Goal: Task Accomplishment & Management: Complete application form

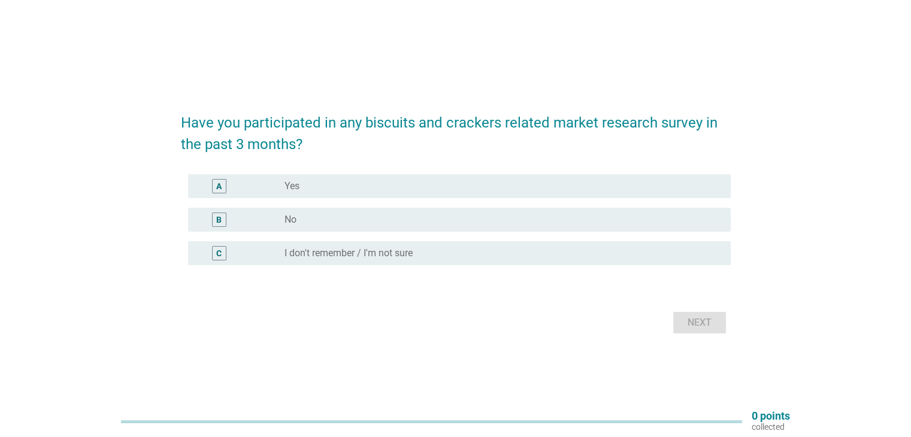
click at [407, 223] on div "radio_button_unchecked No" at bounding box center [497, 220] width 426 height 12
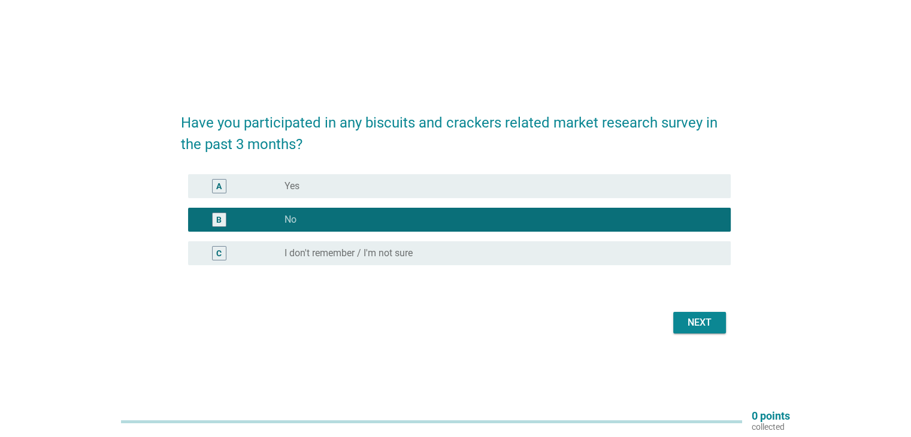
click at [711, 328] on div "Next" at bounding box center [700, 323] width 34 height 14
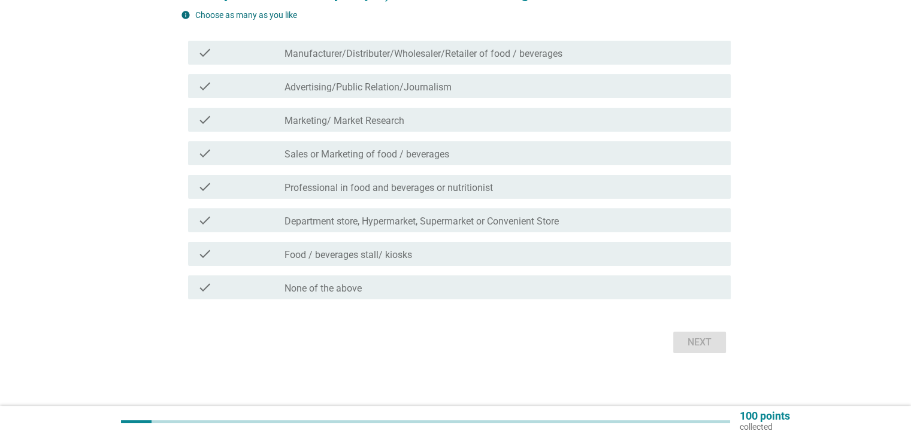
scroll to position [110, 0]
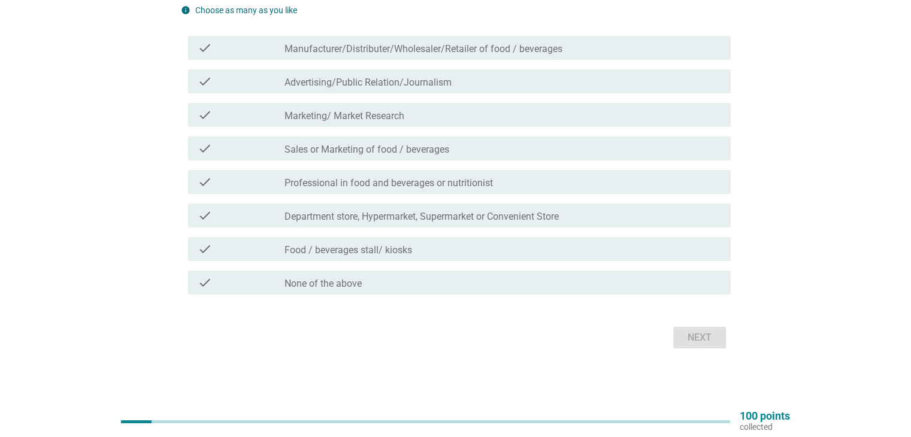
click at [396, 286] on div "check_box_outline_blank None of the above" at bounding box center [502, 282] width 436 height 14
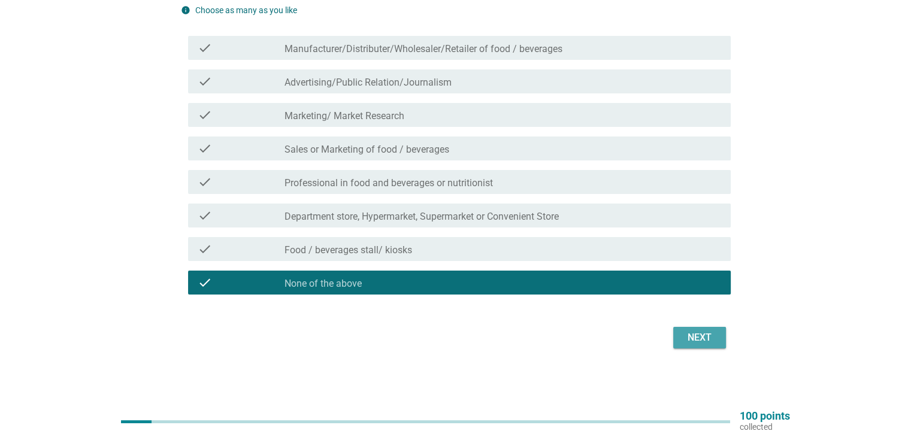
click at [723, 335] on button "Next" at bounding box center [699, 338] width 53 height 22
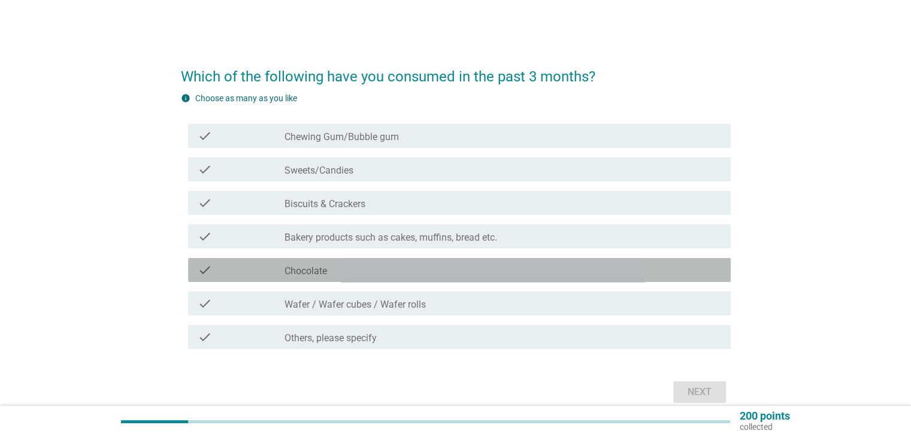
click at [448, 271] on div "check_box_outline_blank Chocolate" at bounding box center [502, 270] width 436 height 14
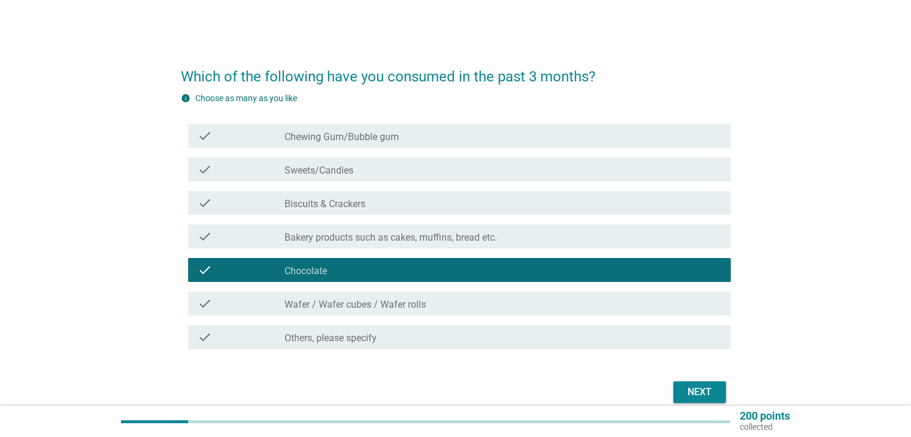
click at [694, 389] on div "Next" at bounding box center [700, 392] width 34 height 14
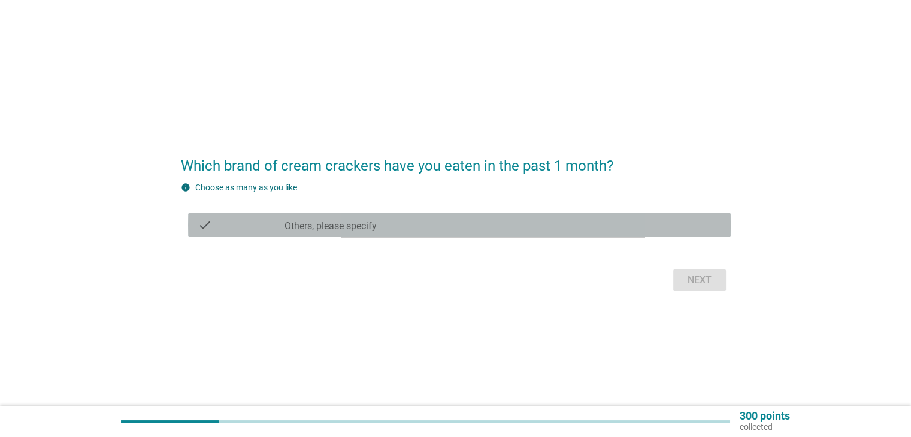
click at [491, 226] on div "check_box Others, please specify" at bounding box center [502, 225] width 436 height 14
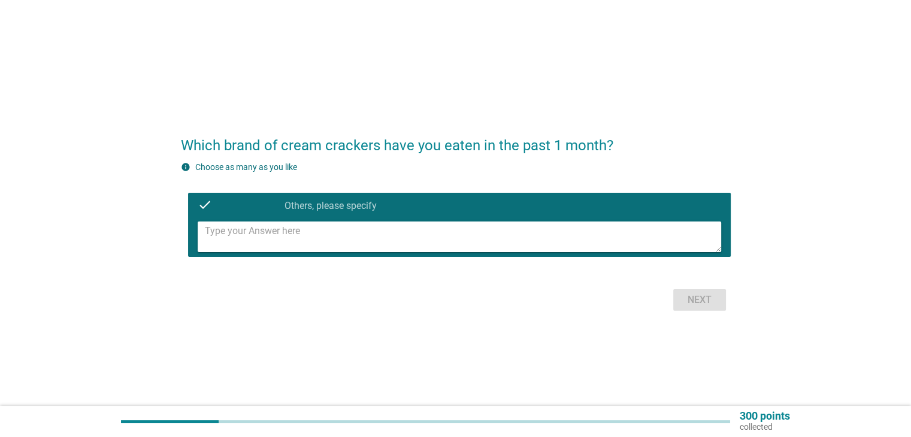
click at [393, 241] on textarea at bounding box center [463, 237] width 516 height 31
type textarea "Hup Seng, Hwa Tai"
click at [710, 293] on div "Next" at bounding box center [700, 300] width 34 height 14
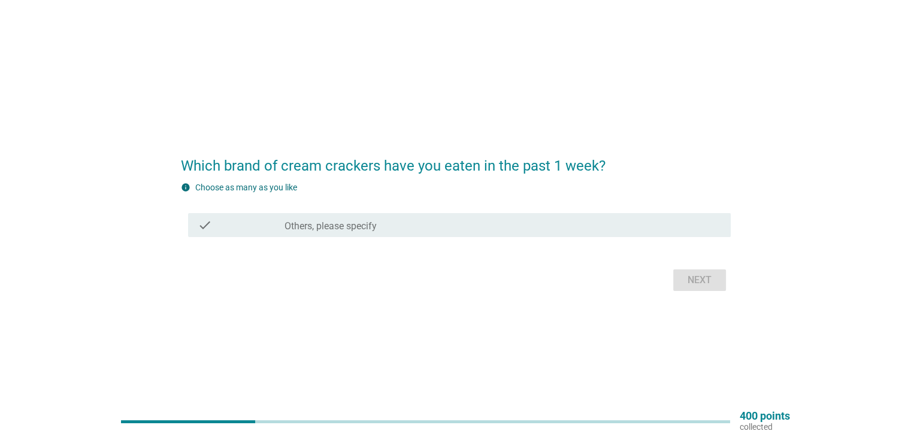
click at [457, 225] on div "check_box Others, please specify" at bounding box center [502, 225] width 436 height 14
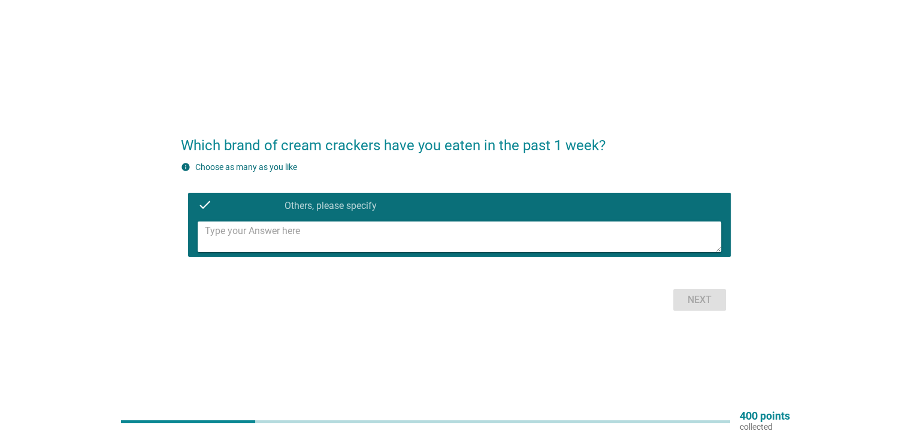
click at [399, 237] on textarea at bounding box center [463, 237] width 516 height 31
type textarea "Hwa Tai"
click at [704, 296] on div "Next" at bounding box center [700, 300] width 34 height 14
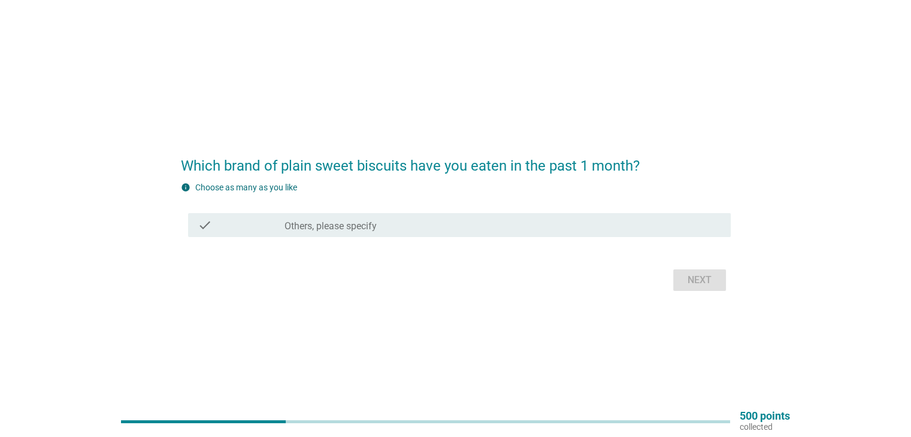
click at [501, 232] on div "check check_box Others, please specify" at bounding box center [459, 225] width 542 height 24
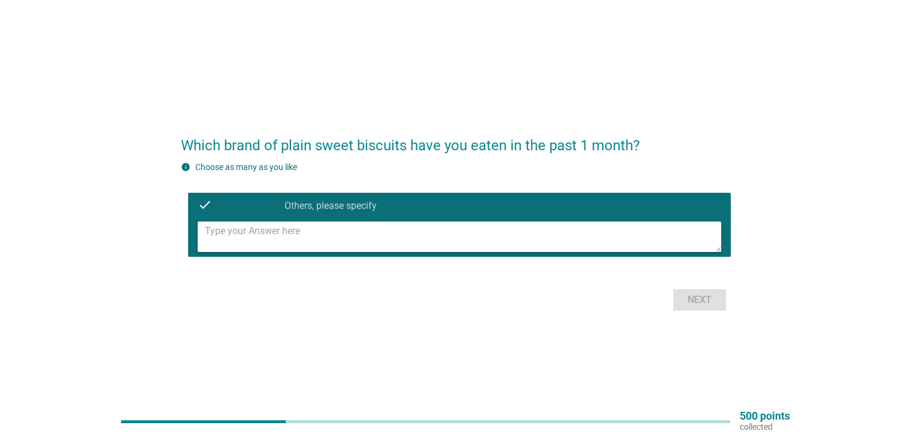
click at [414, 237] on textarea at bounding box center [463, 237] width 516 height 31
type textarea "Marie"
click at [702, 295] on div "Next" at bounding box center [700, 300] width 34 height 14
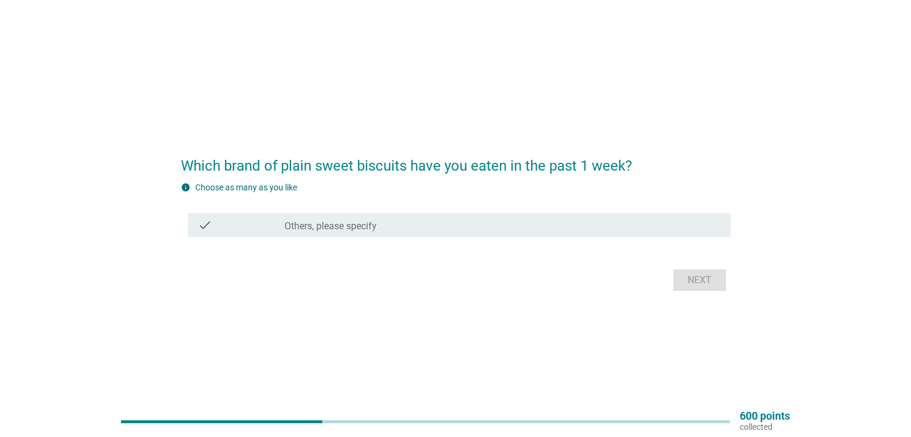
click at [451, 227] on div "check_box Others, please specify" at bounding box center [502, 225] width 436 height 14
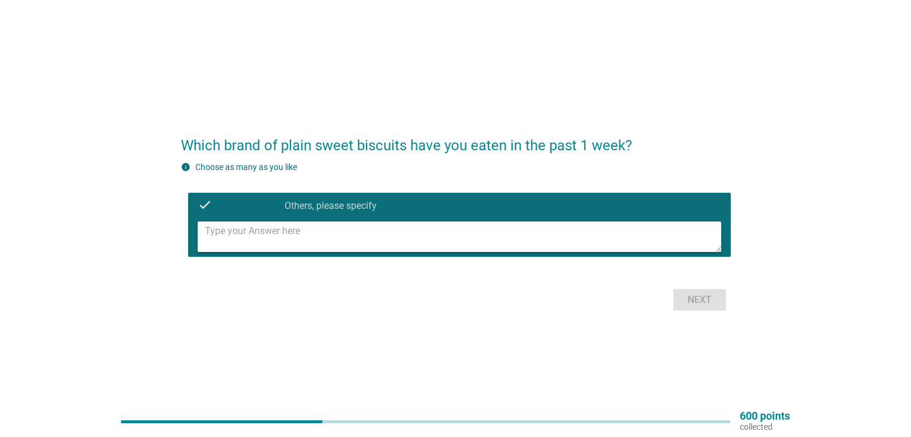
click at [439, 234] on textarea at bounding box center [463, 237] width 516 height 31
type textarea "Marie"
click at [693, 296] on div "Next" at bounding box center [700, 300] width 34 height 14
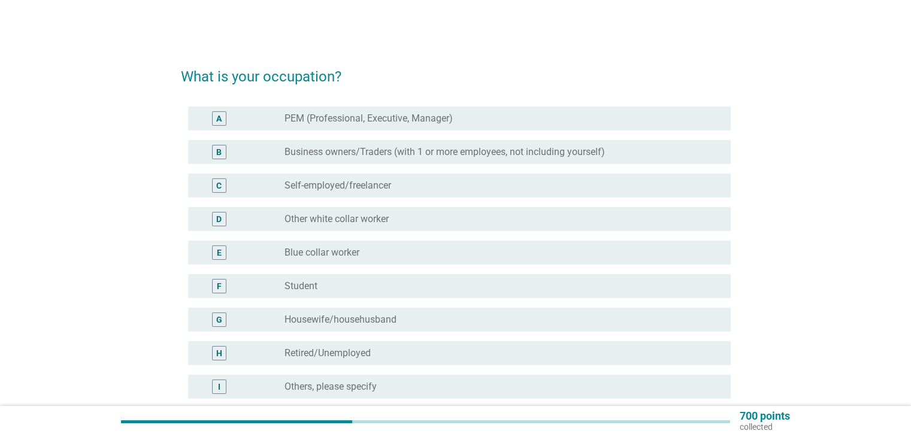
click at [415, 241] on div "E radio_button_unchecked Blue collar worker" at bounding box center [459, 253] width 542 height 24
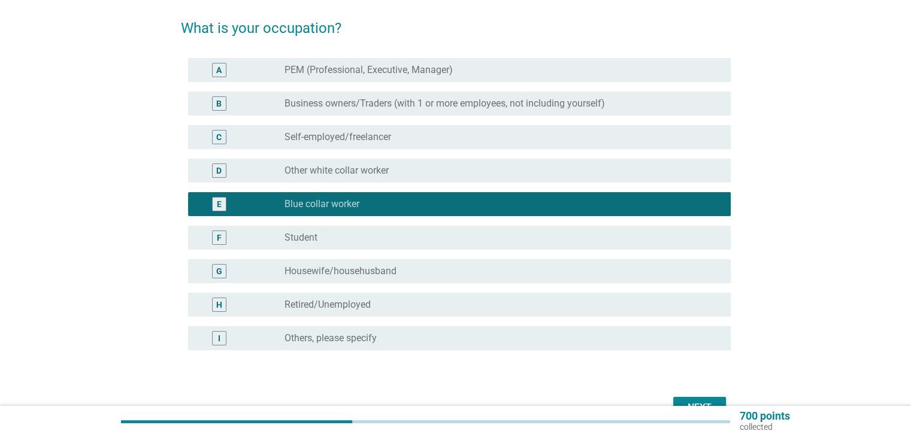
scroll to position [119, 0]
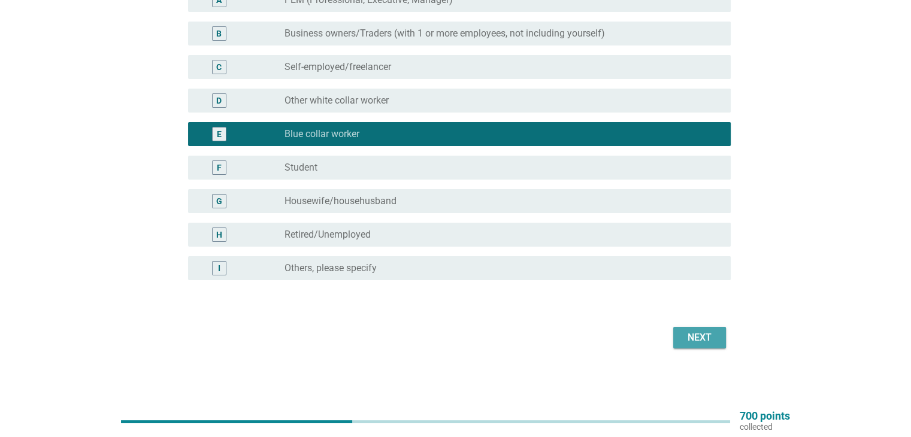
click at [692, 332] on div "Next" at bounding box center [700, 338] width 34 height 14
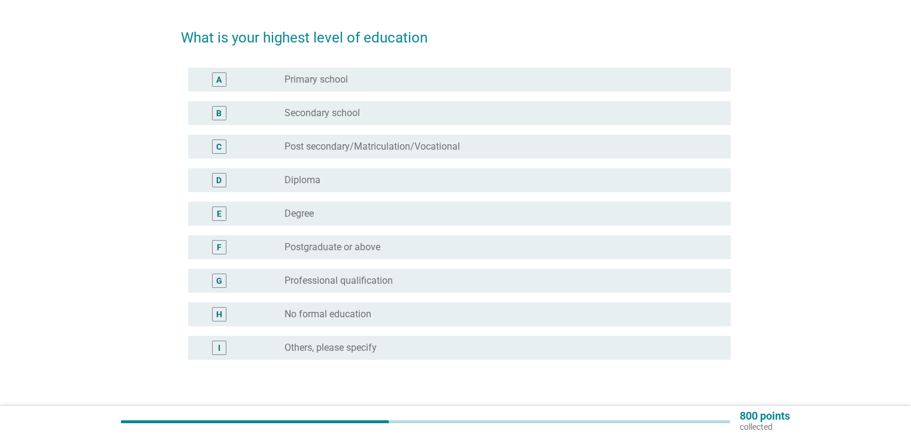
scroll to position [60, 0]
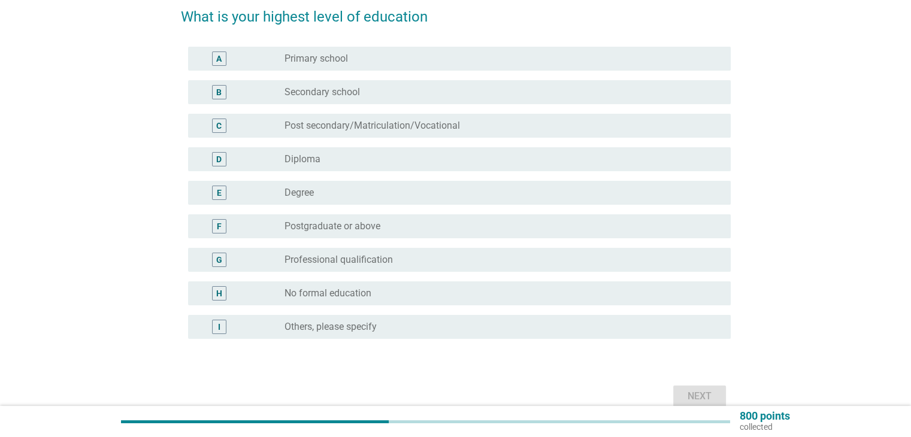
click at [390, 190] on div "radio_button_unchecked Degree" at bounding box center [497, 193] width 426 height 12
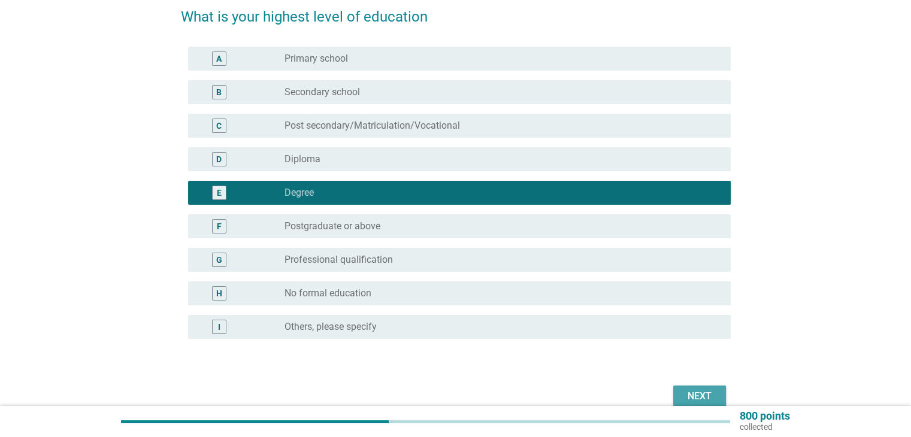
click at [684, 388] on button "Next" at bounding box center [699, 397] width 53 height 22
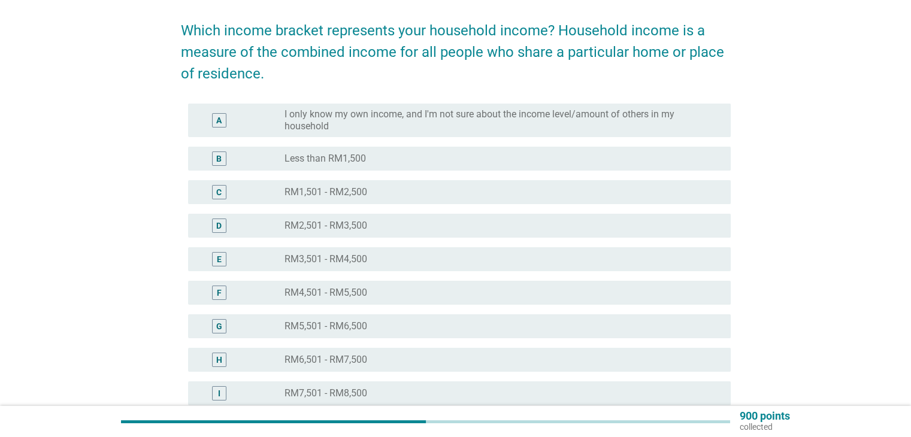
scroll to position [120, 0]
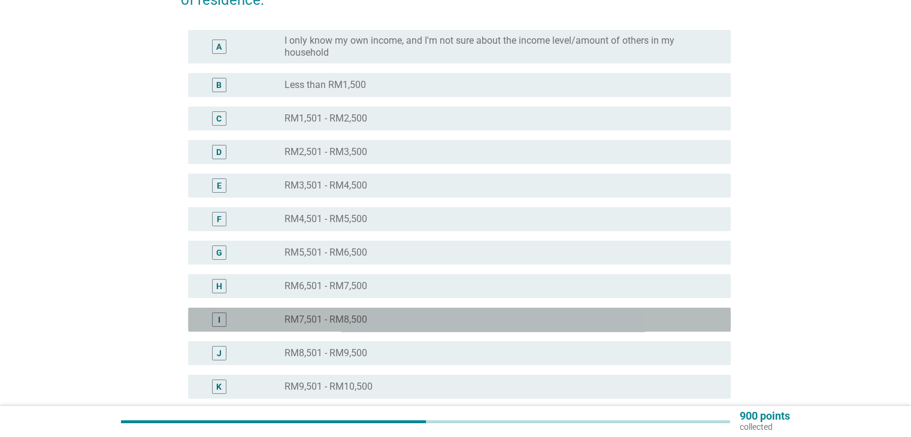
click at [382, 313] on div "radio_button_unchecked RM7,501 - RM8,500" at bounding box center [502, 320] width 436 height 14
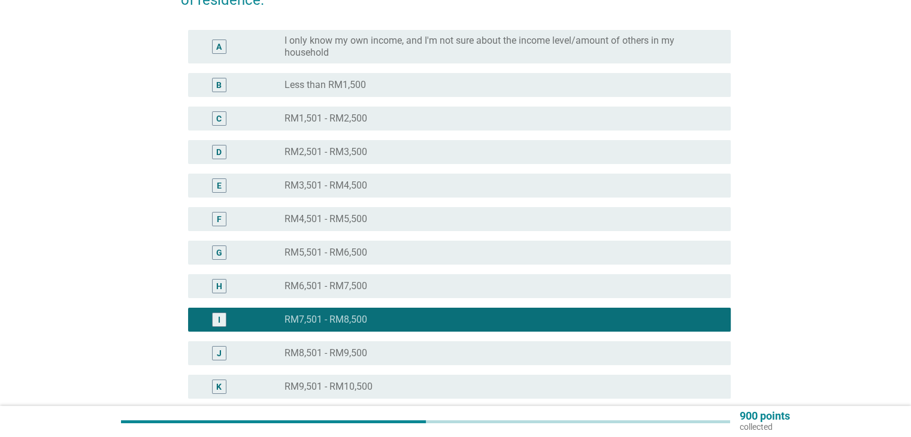
click at [395, 284] on div "radio_button_unchecked RM6,501 - RM7,500" at bounding box center [497, 286] width 426 height 12
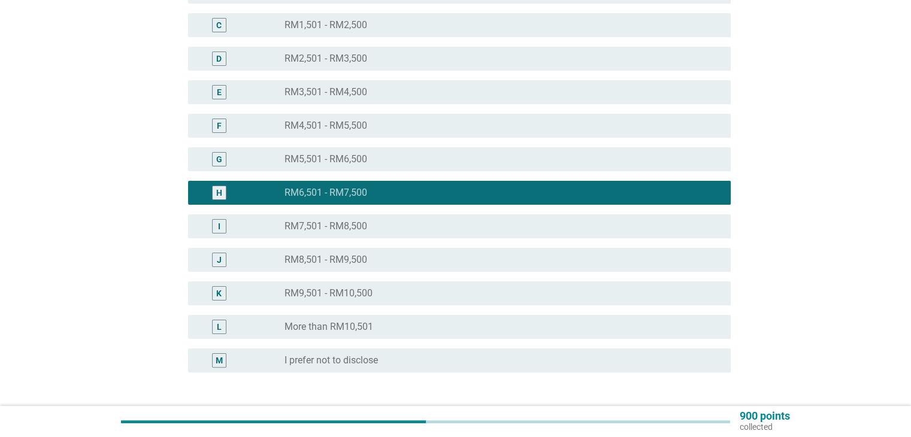
scroll to position [299, 0]
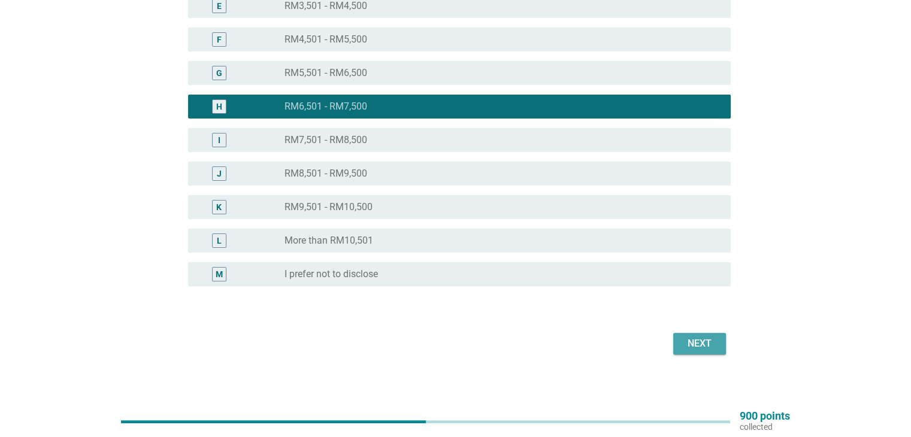
click at [714, 341] on div "Next" at bounding box center [700, 344] width 34 height 14
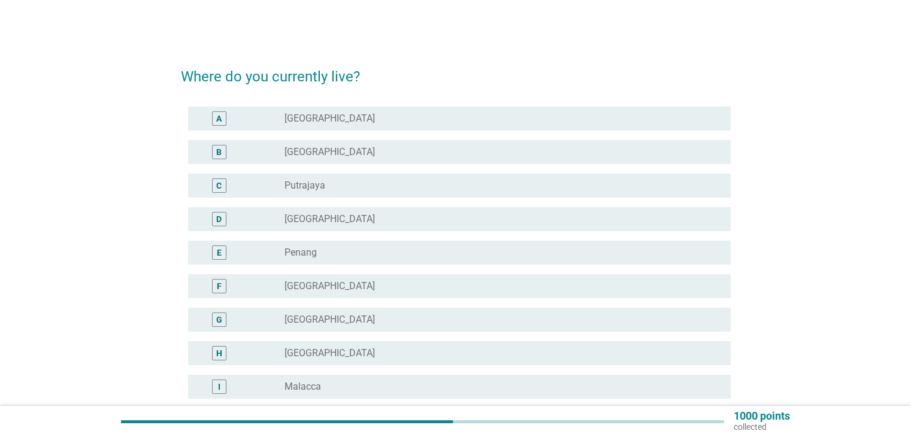
click at [316, 369] on div "H radio_button_unchecked Negeri Sembilan" at bounding box center [456, 354] width 550 height 34
click at [402, 384] on div "radio_button_unchecked Malacca" at bounding box center [497, 387] width 426 height 12
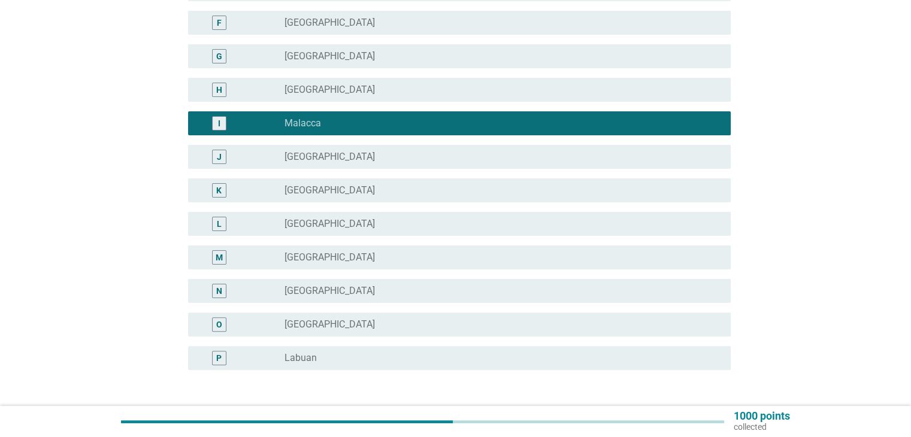
scroll to position [353, 0]
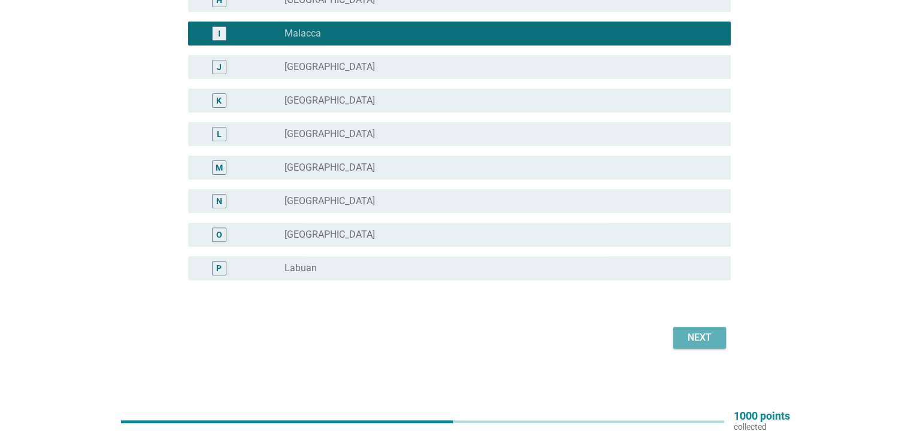
click at [692, 338] on div "Next" at bounding box center [700, 338] width 34 height 14
